Goal: Check status: Check status

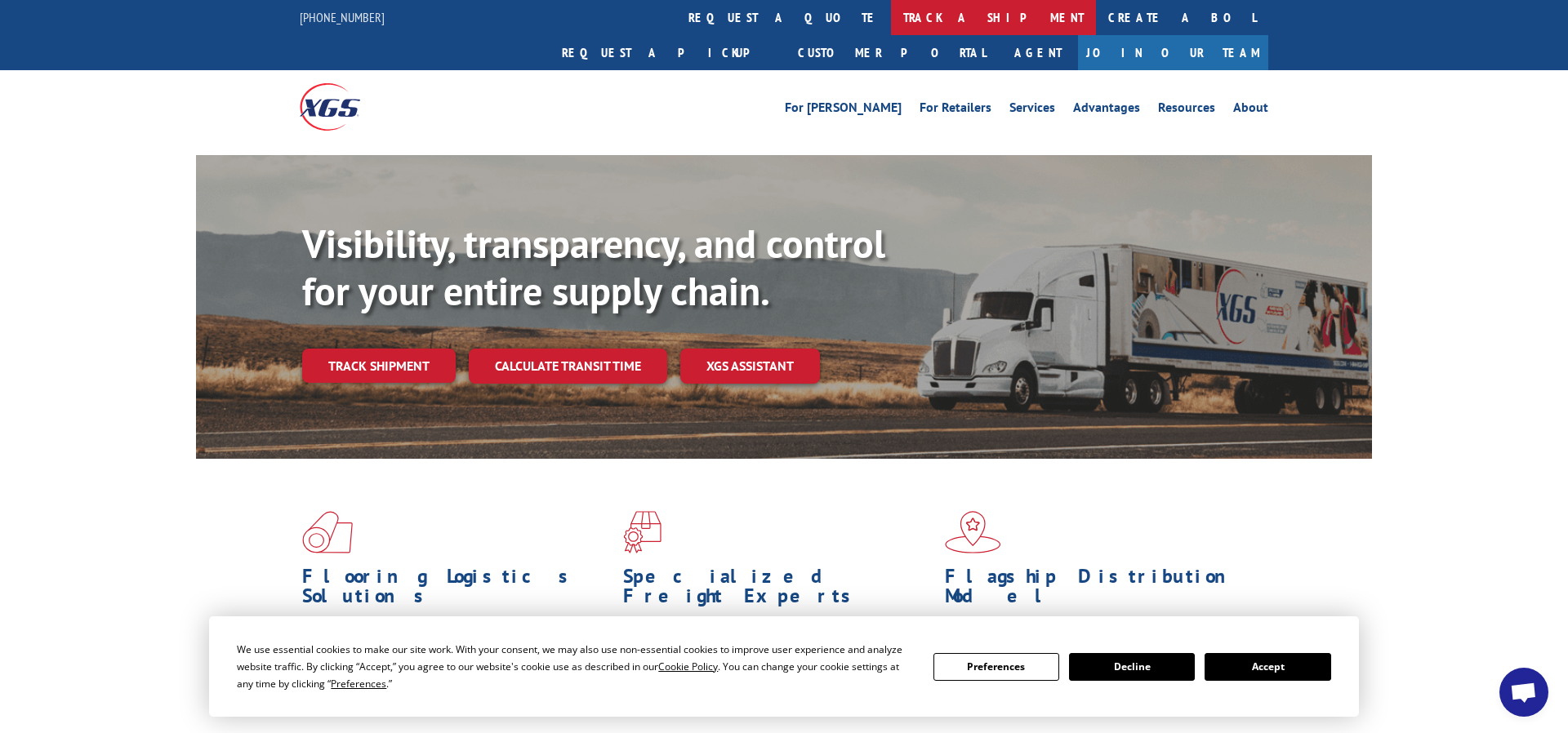
click at [891, 24] on link "track a shipment" at bounding box center [994, 17] width 205 height 35
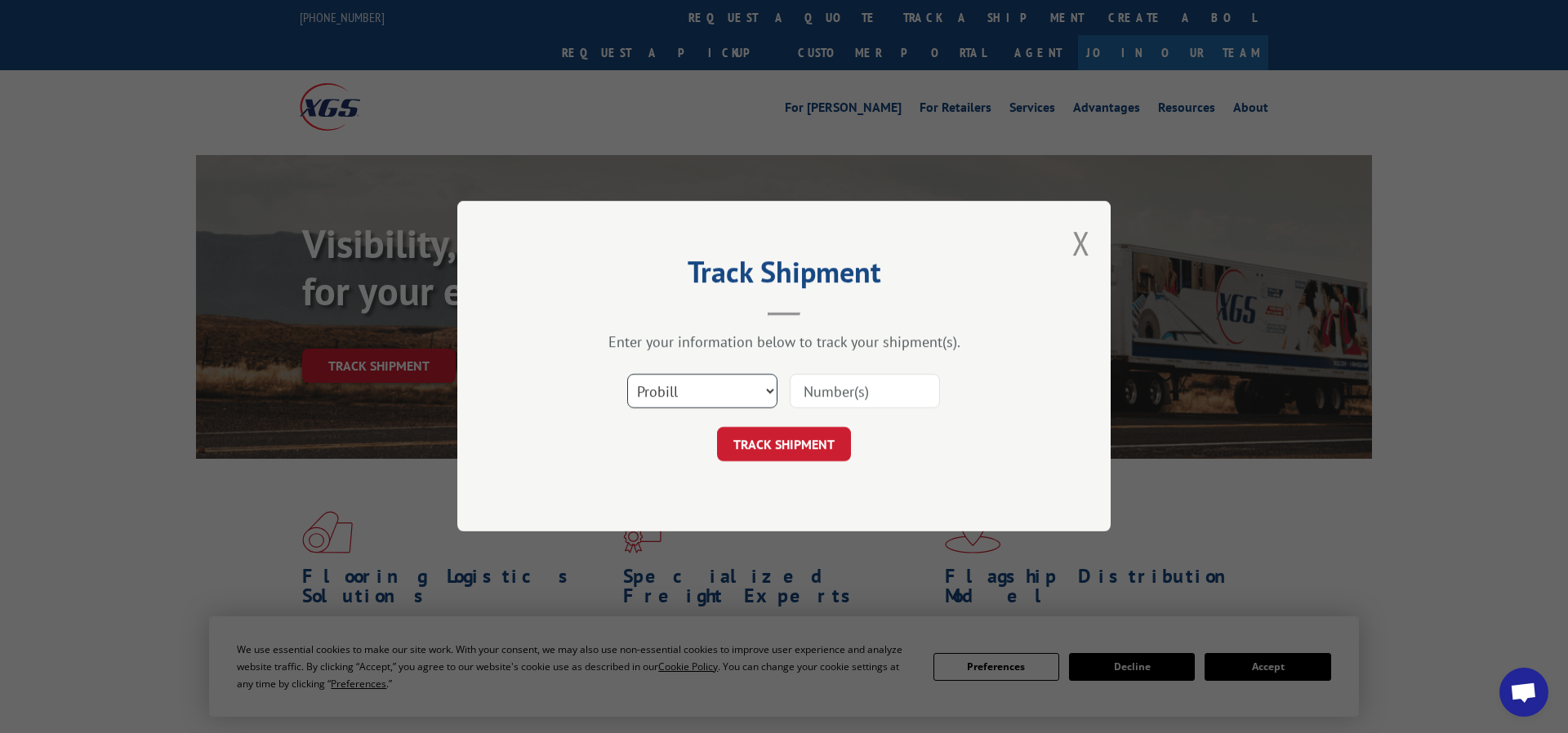
click at [627, 375] on select "Select category... Probill BOL PO" at bounding box center [702, 392] width 151 height 34
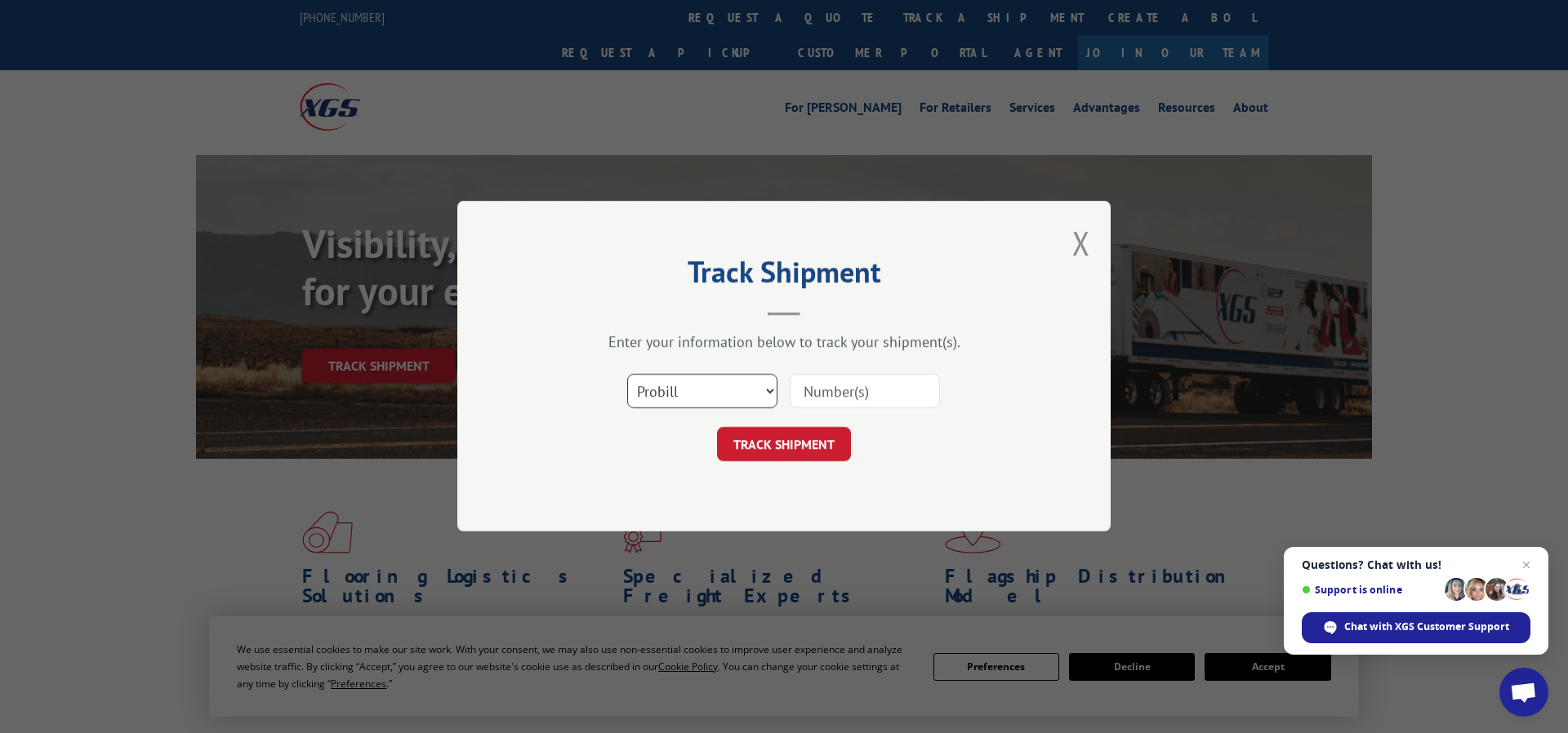
click option "Probill" at bounding box center [0, 0] width 0 height 0
paste input "15095415"
type input "15095415"
click at [790, 433] on button "TRACK SHIPMENT" at bounding box center [784, 445] width 134 height 34
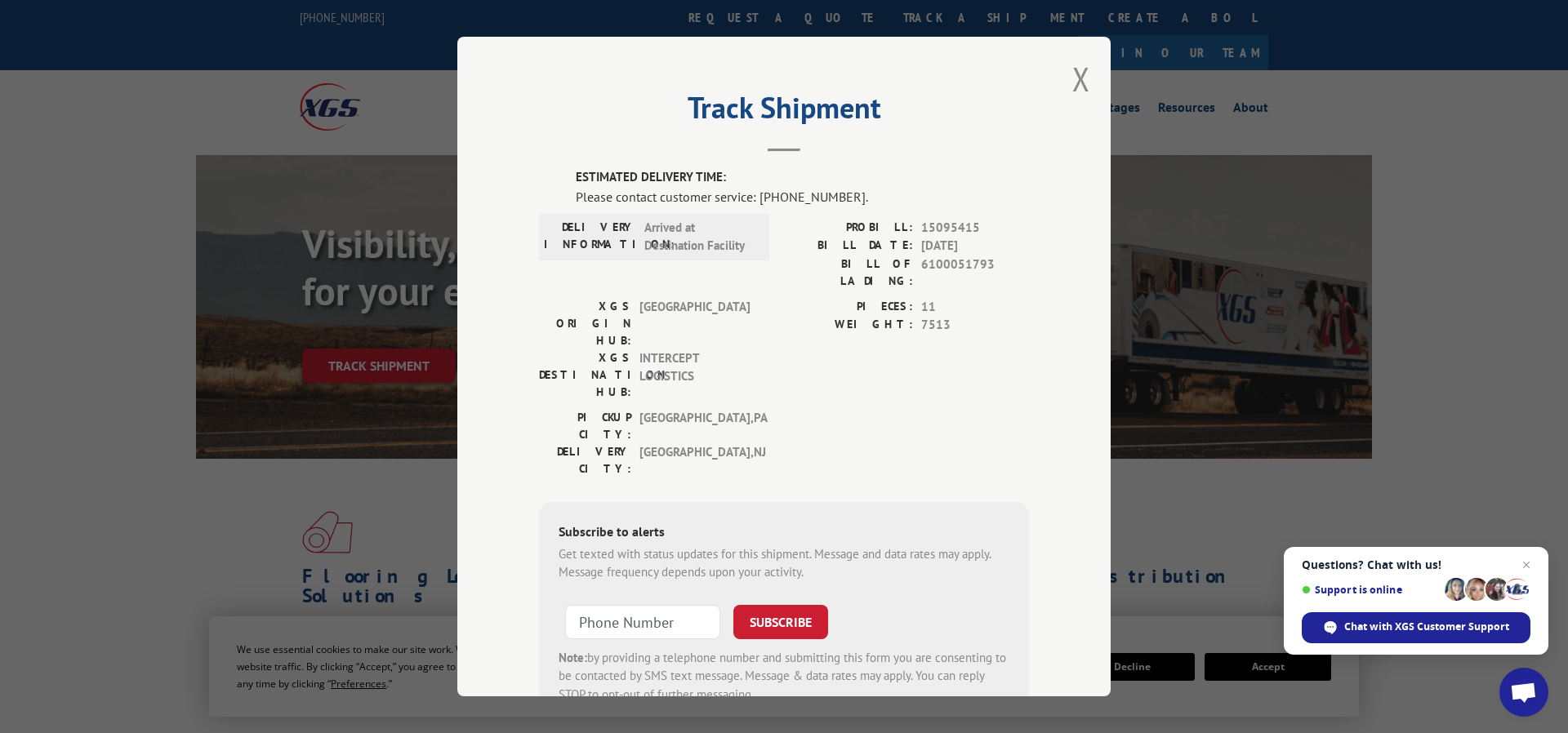
click at [660, 348] on span "INTERCEPT LOGISTICS" at bounding box center [694, 374] width 110 height 52
copy span "INTERCEPT"
drag, startPoint x: 923, startPoint y: 224, endPoint x: 979, endPoint y: 225, distance: 56.0
click at [979, 225] on span "15095415" at bounding box center [975, 227] width 108 height 19
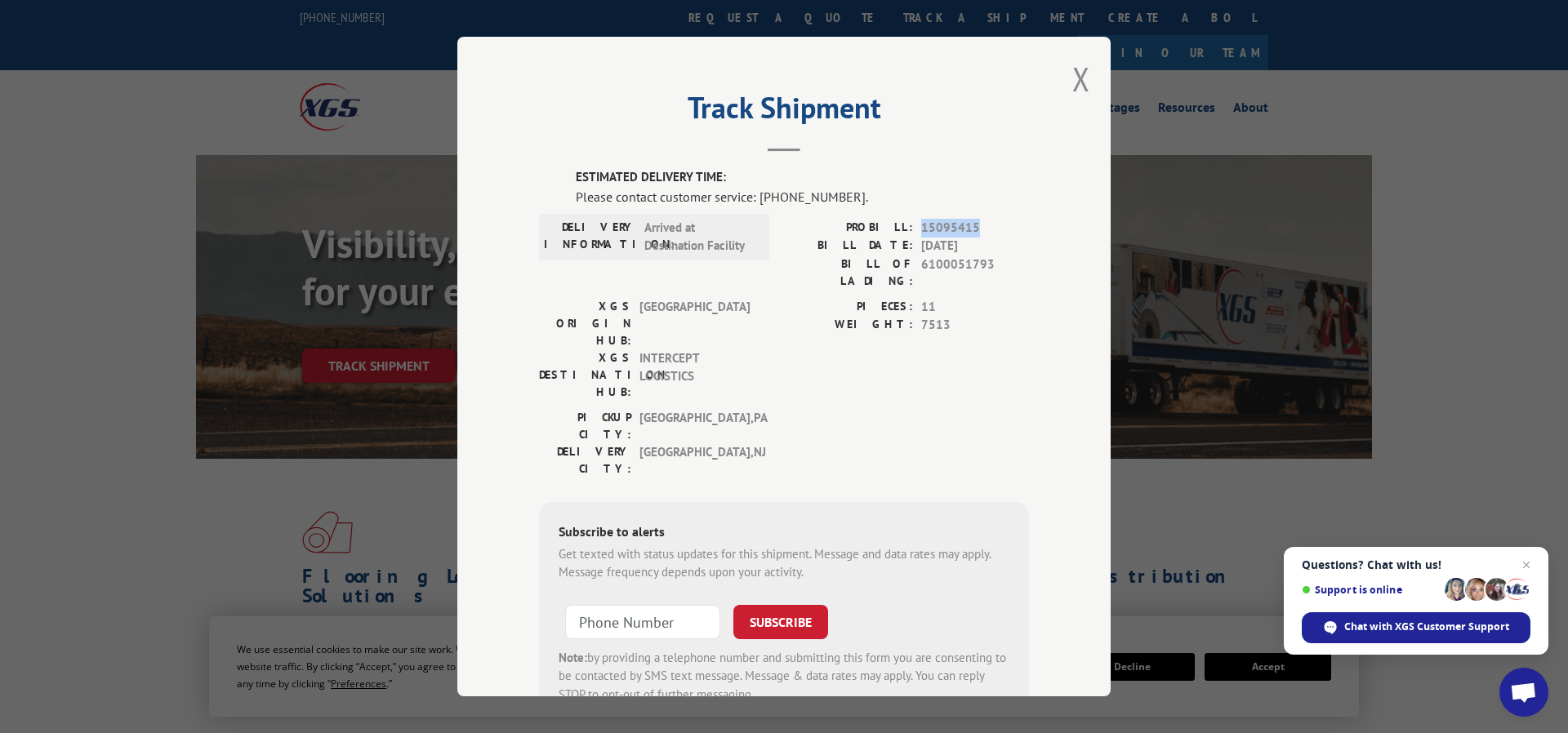
copy span "15095415"
